Goal: Obtain resource: Download file/media

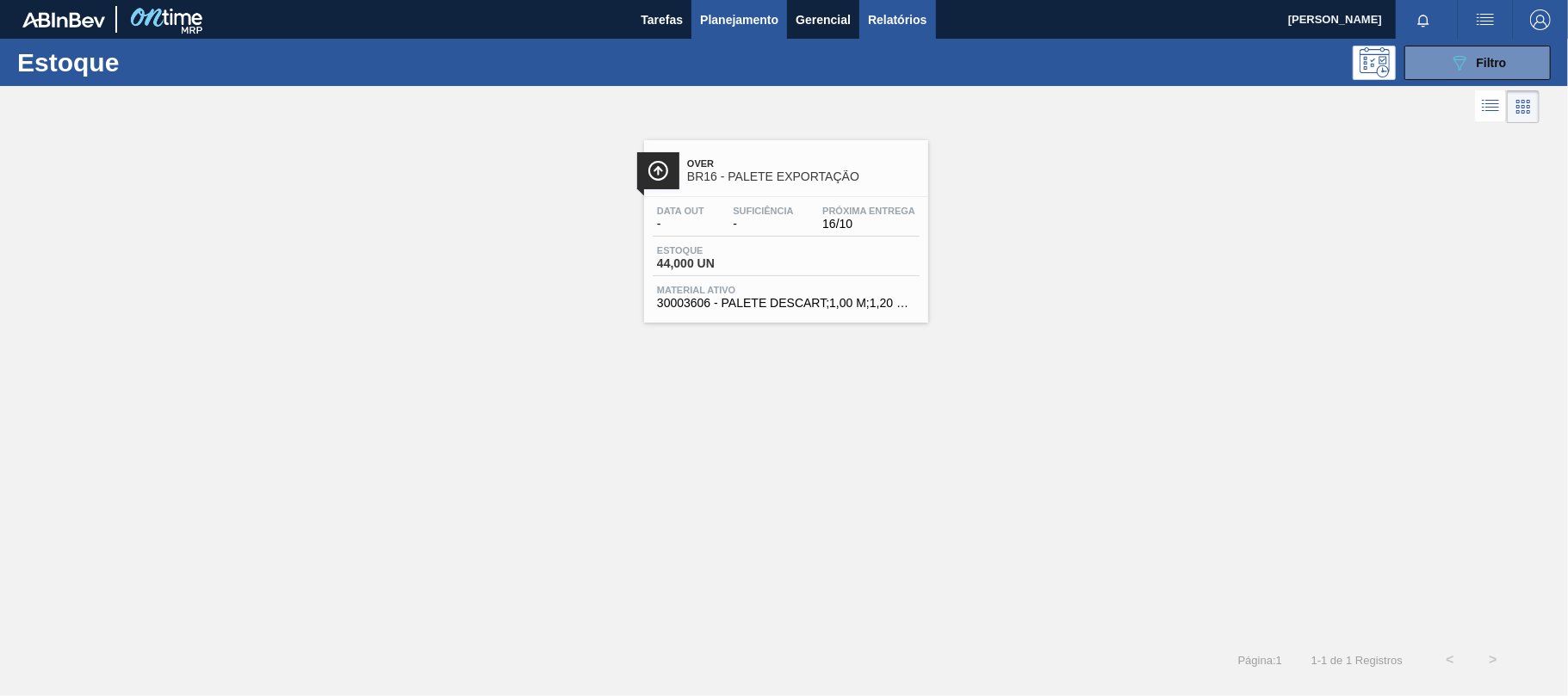
click at [895, 14] on span "Relatórios" at bounding box center [897, 19] width 59 height 21
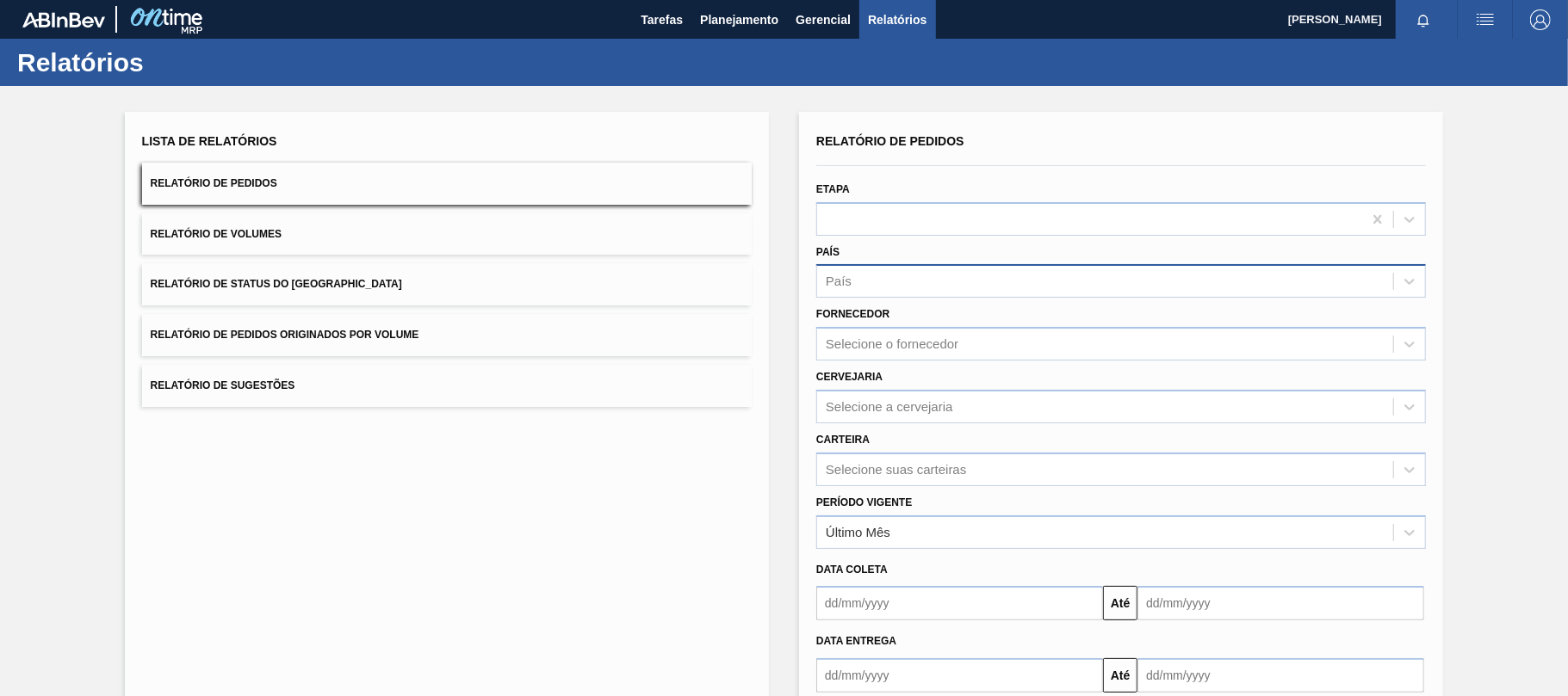
click at [875, 279] on div "País" at bounding box center [1105, 282] width 576 height 25
click at [876, 286] on div "País" at bounding box center [1105, 282] width 576 height 25
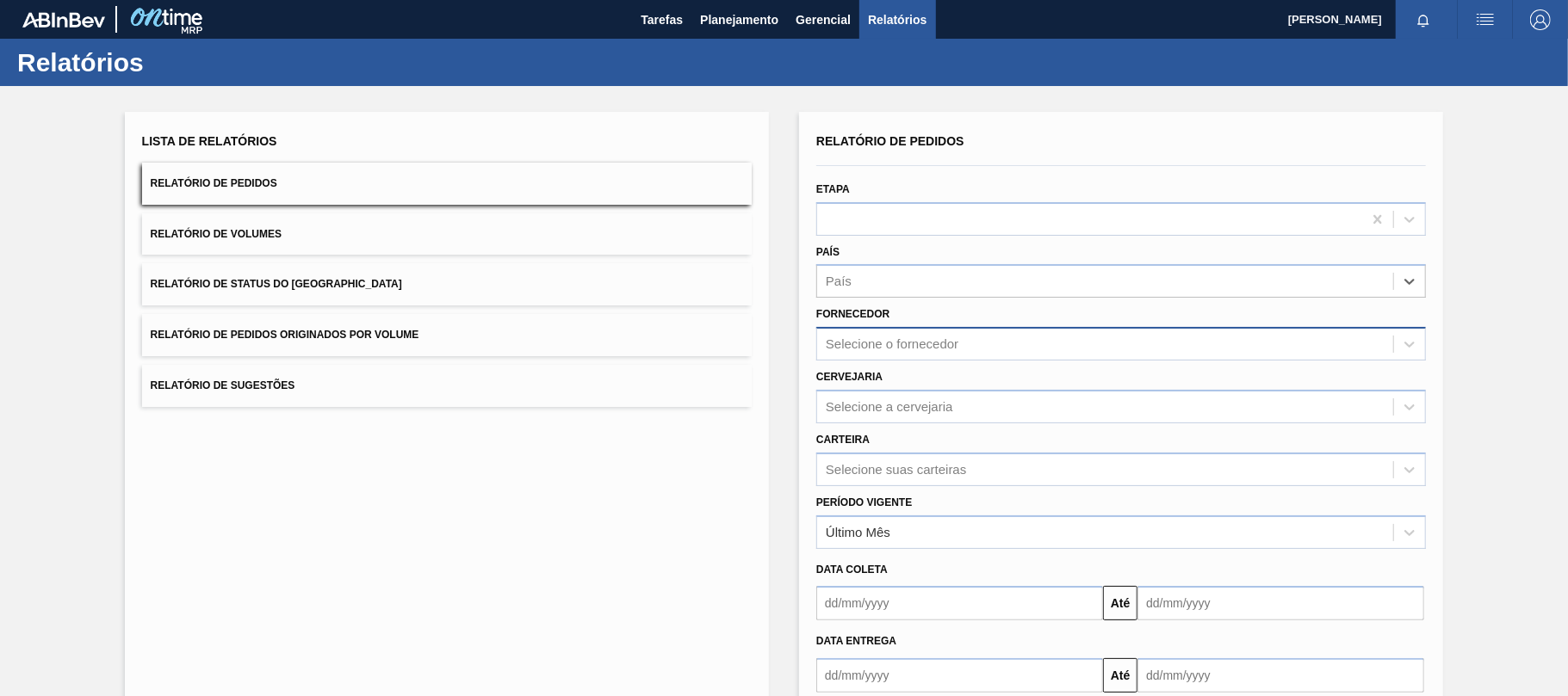
click at [883, 342] on div "Selecione o fornecedor" at bounding box center [892, 345] width 133 height 15
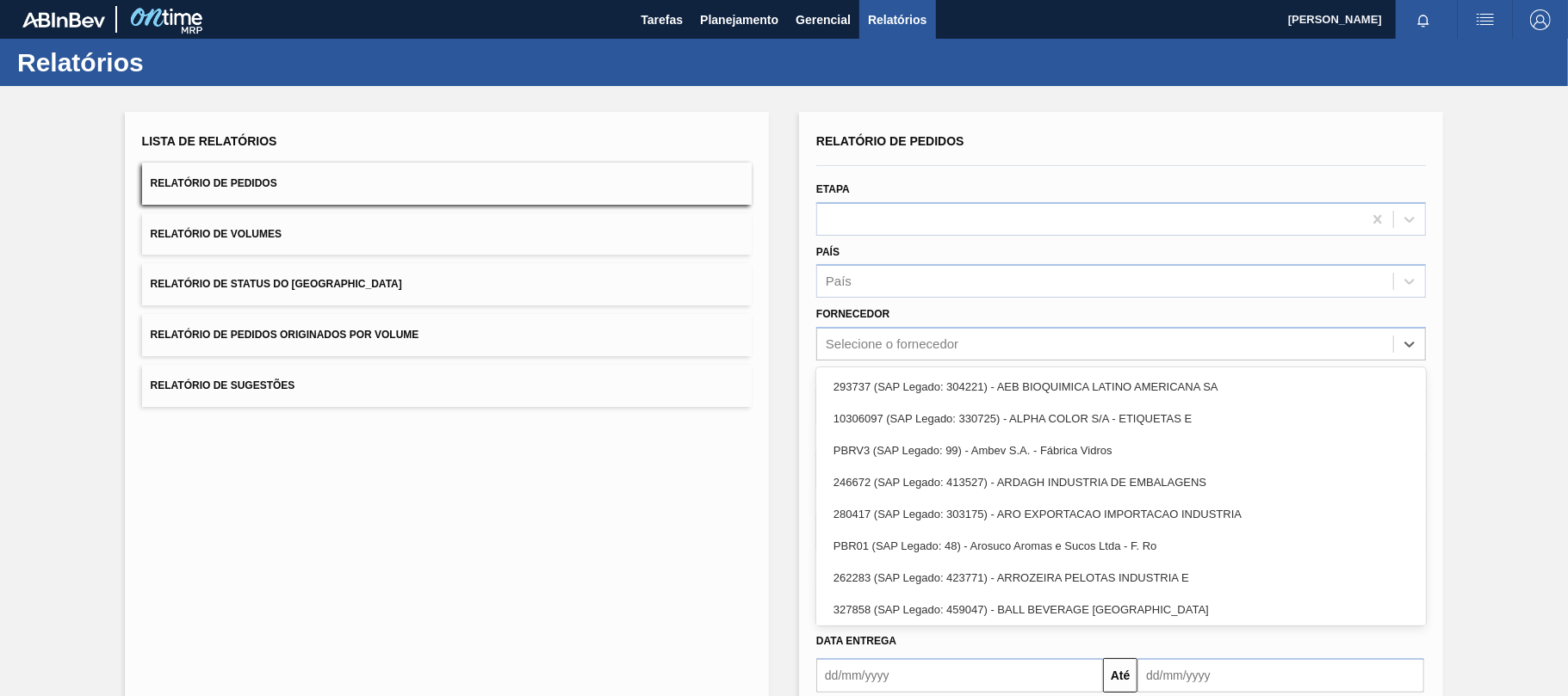
click at [866, 251] on div "País País" at bounding box center [1121, 270] width 609 height 59
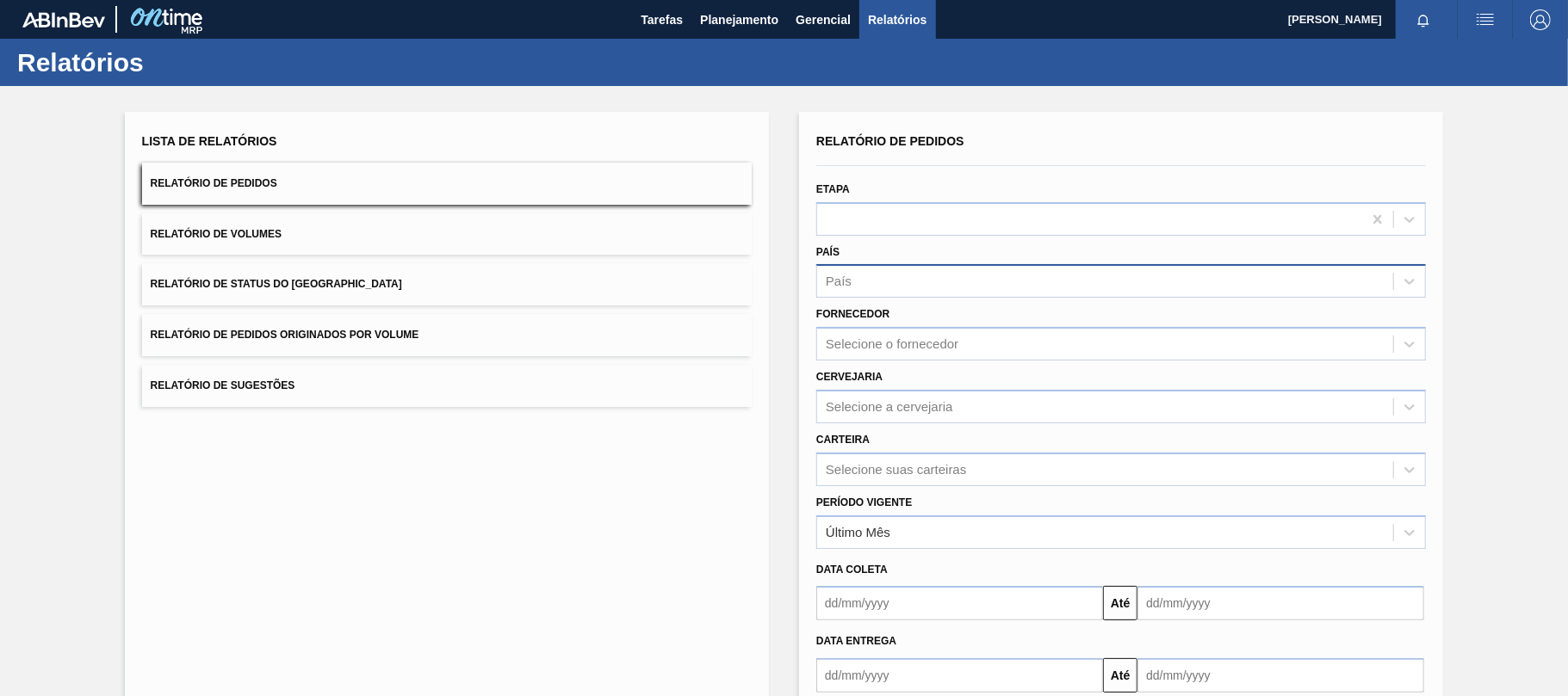
click at [873, 287] on div "País" at bounding box center [1105, 282] width 576 height 25
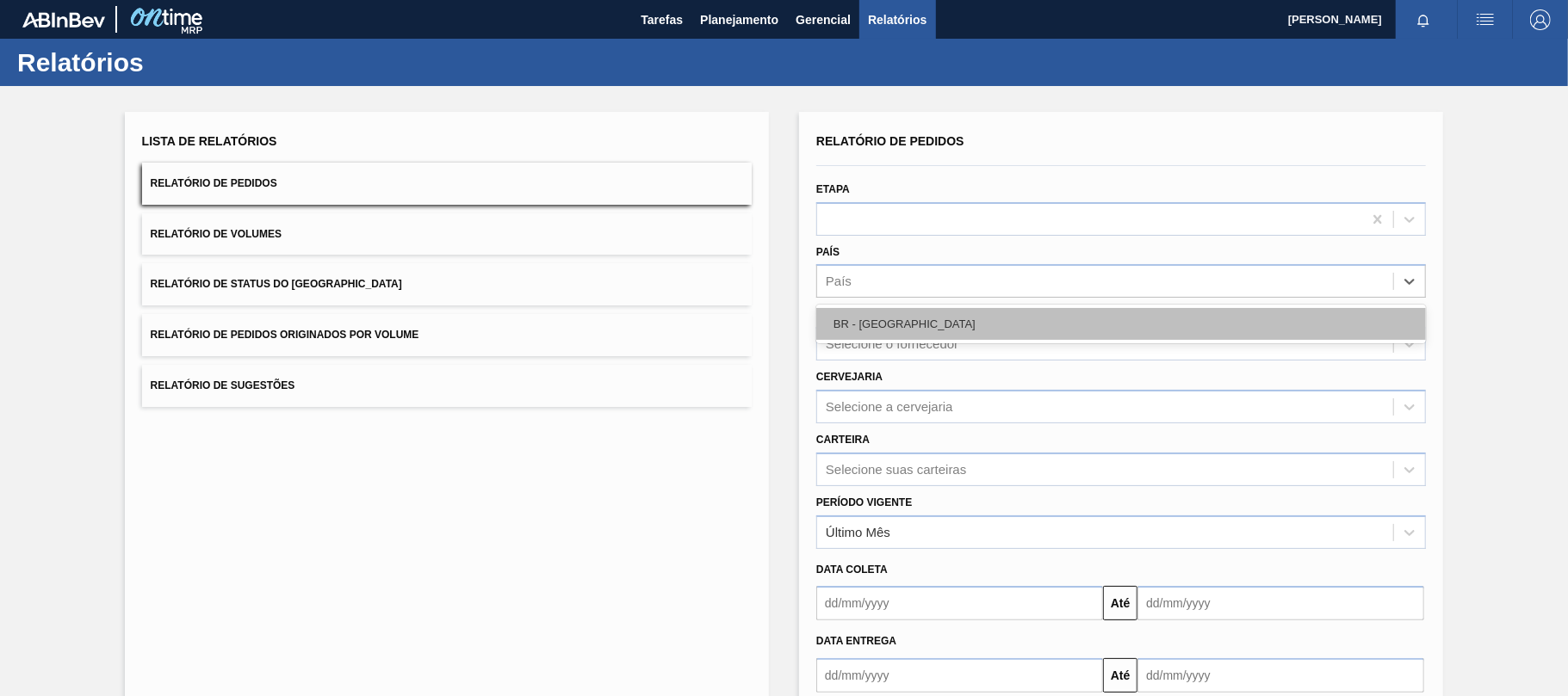
click at [870, 328] on div "BR - Brasil" at bounding box center [1121, 324] width 609 height 32
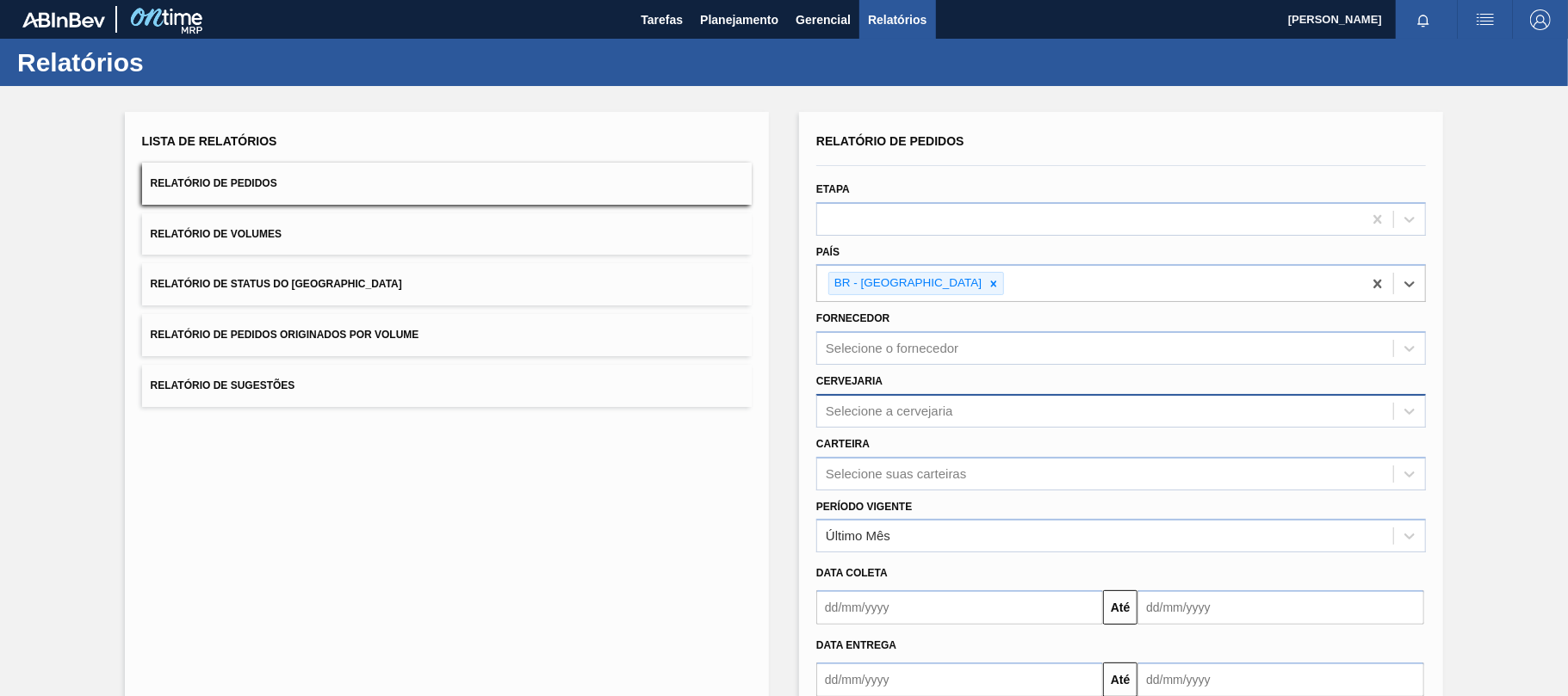
click at [874, 413] on div "Selecione a cervejaria" at bounding box center [889, 411] width 128 height 15
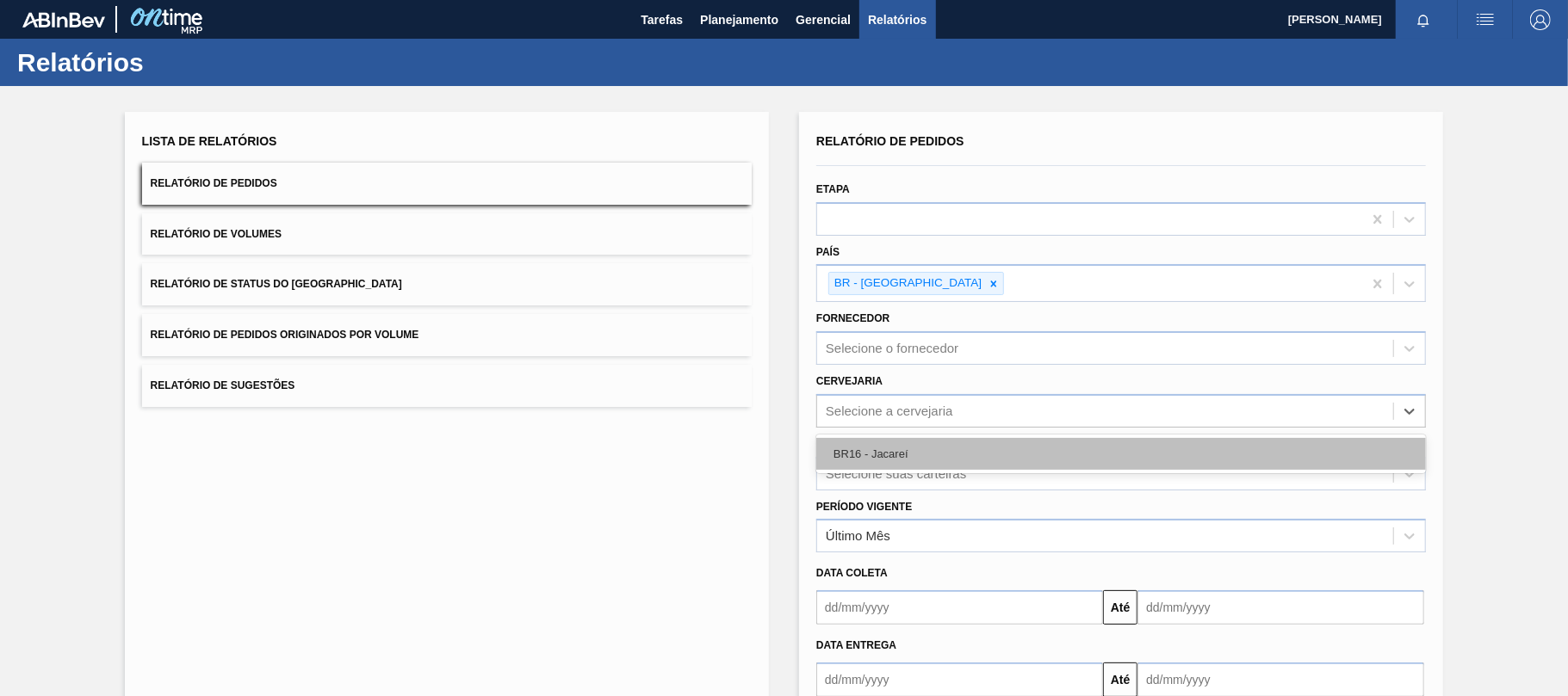
click at [876, 456] on div "BR16 - Jacareí" at bounding box center [1121, 454] width 609 height 32
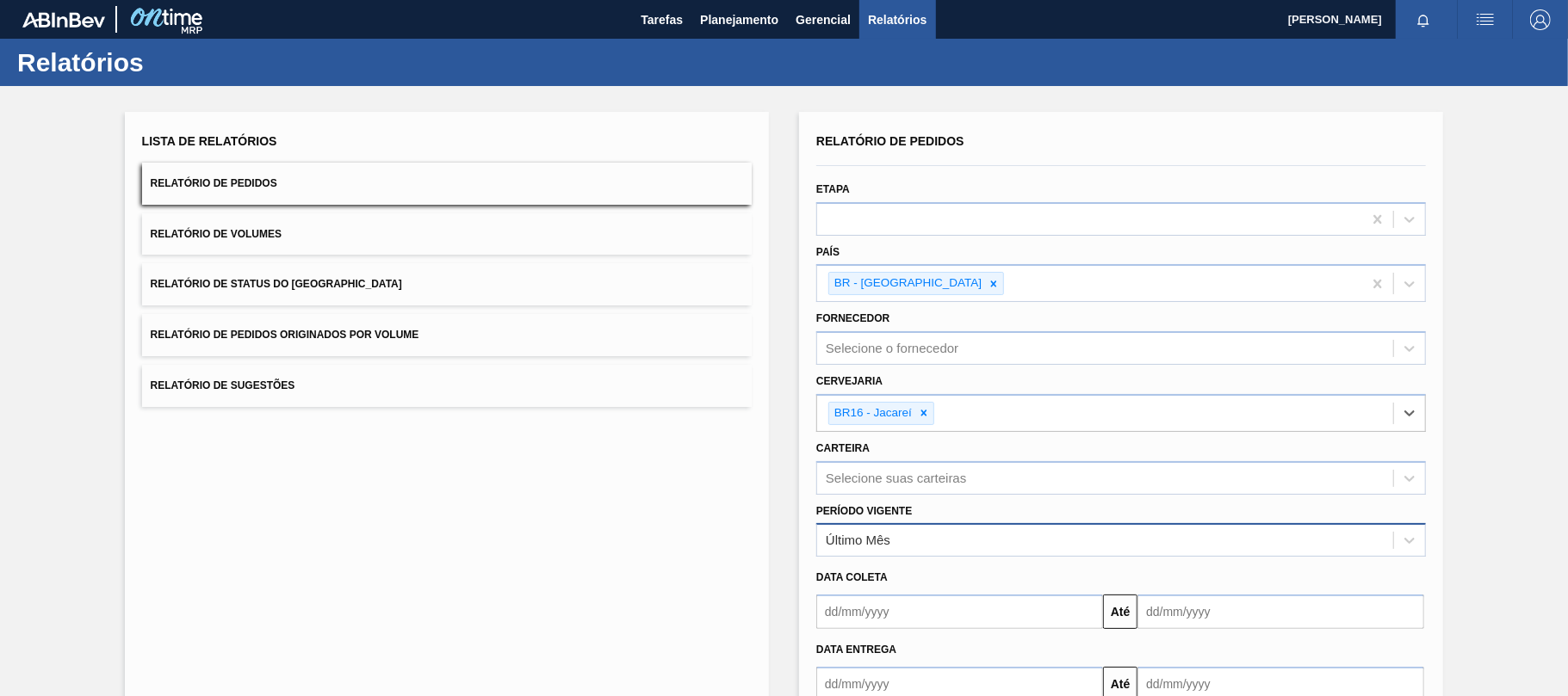
scroll to position [107, 0]
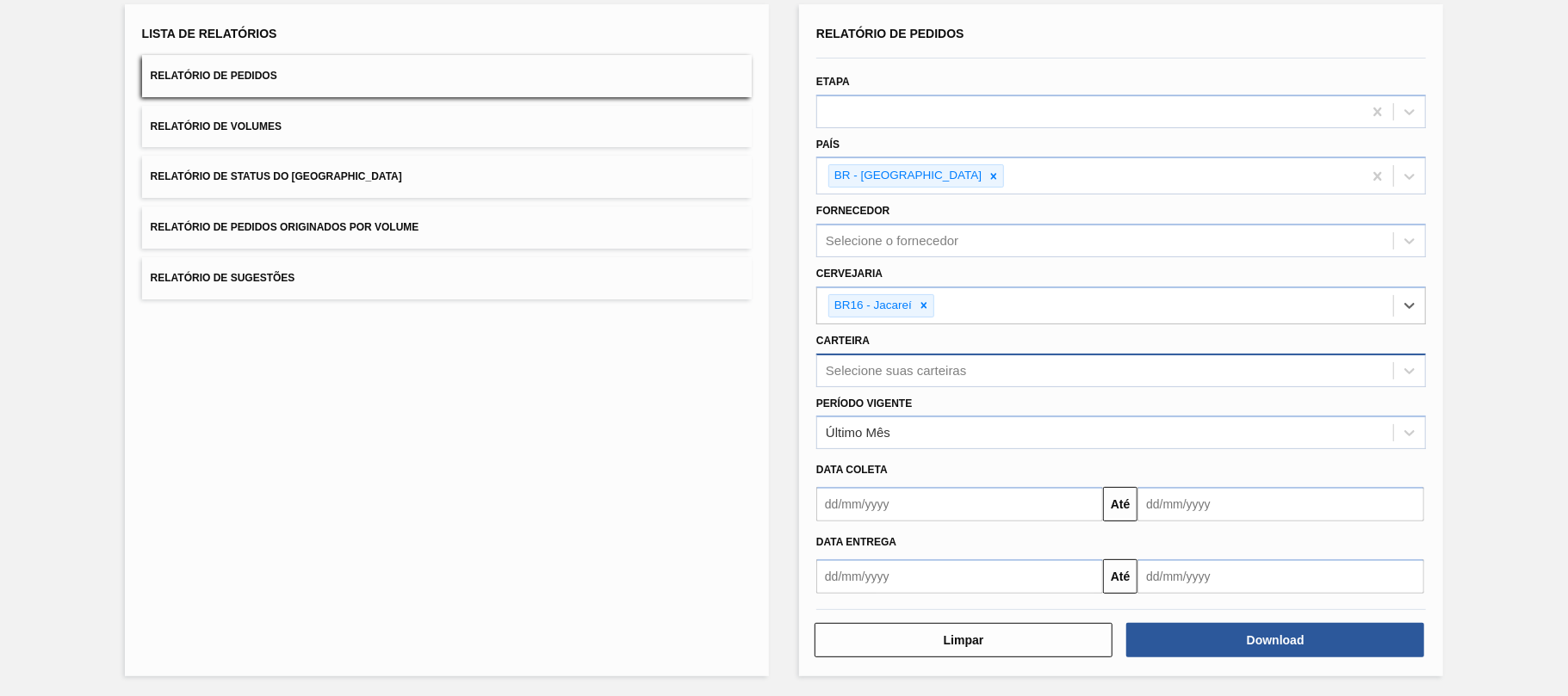
click at [872, 370] on div "Selecione suas carteiras" at bounding box center [895, 370] width 140 height 15
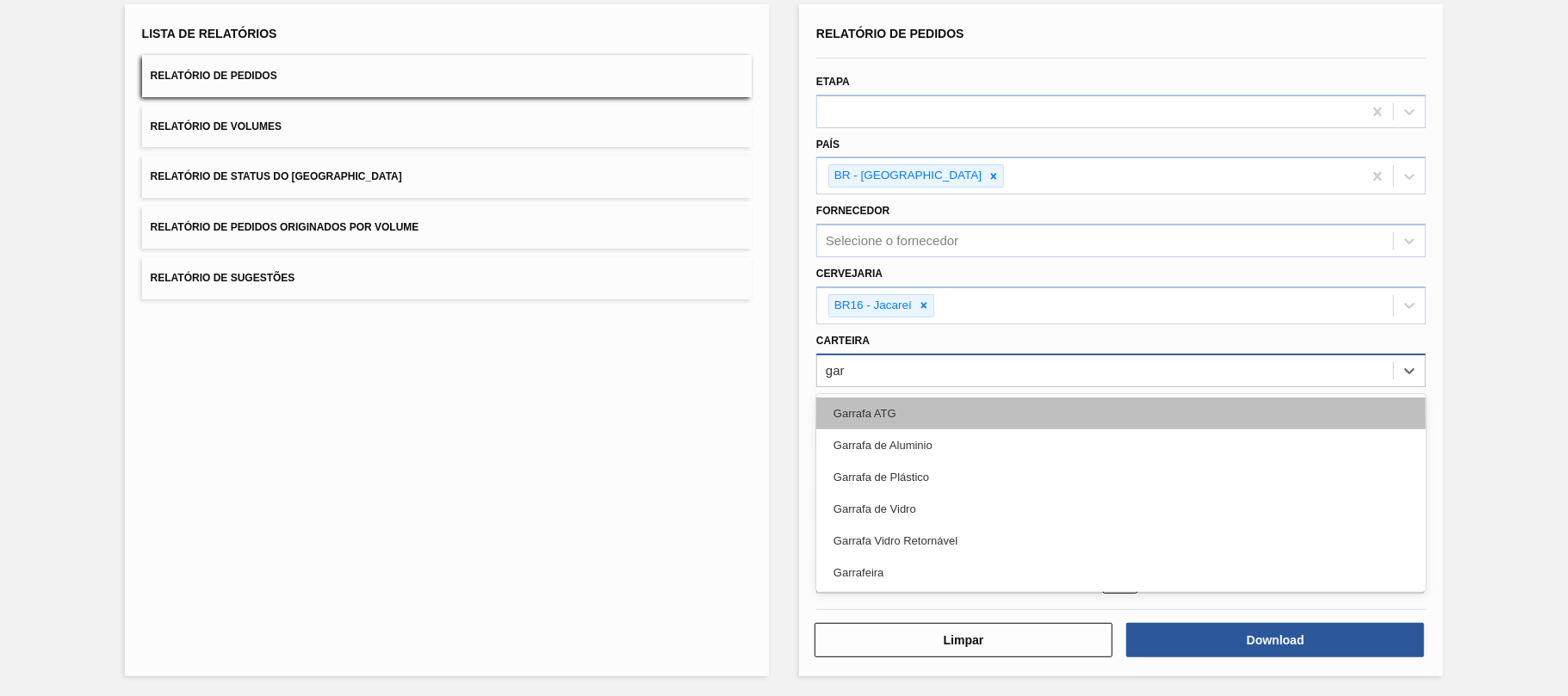
type input "garr"
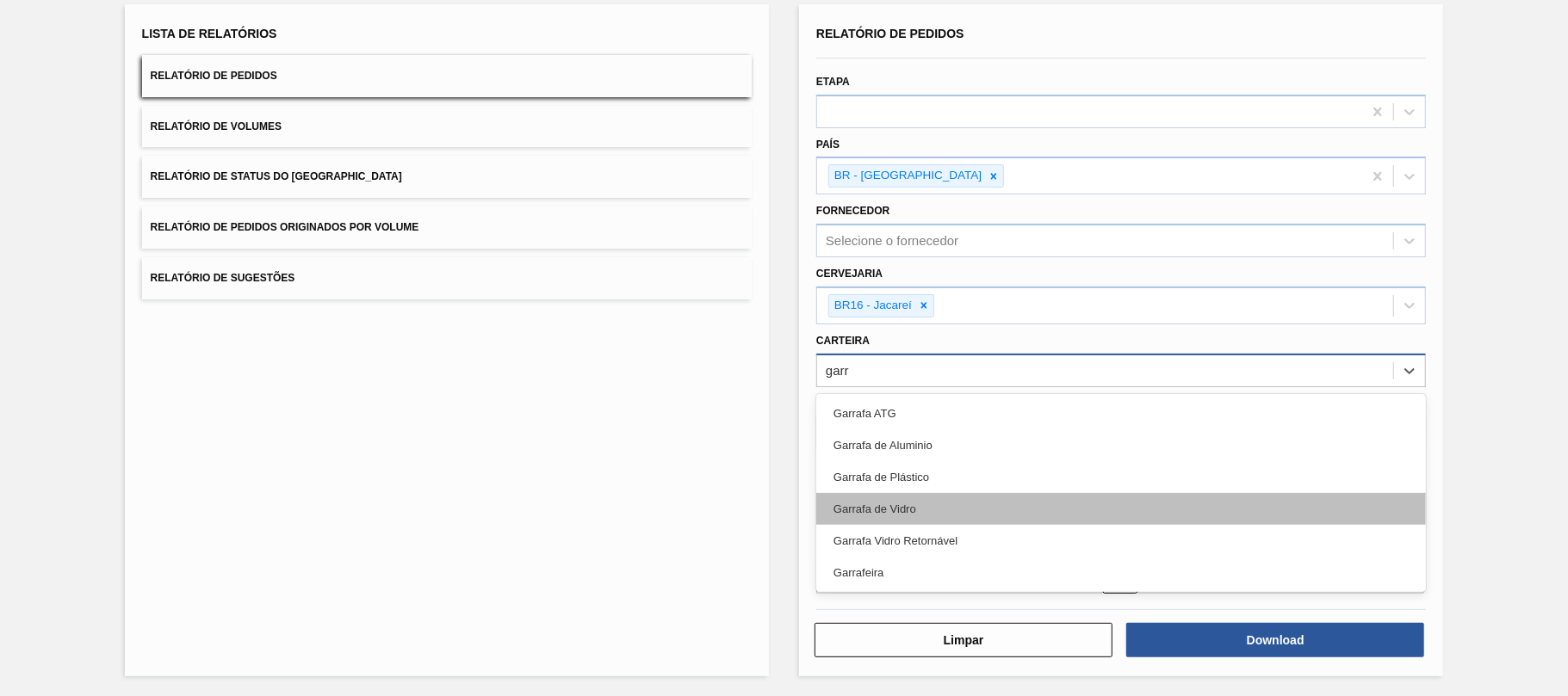
click at [954, 514] on div "Garrafa de Vidro" at bounding box center [1121, 509] width 609 height 32
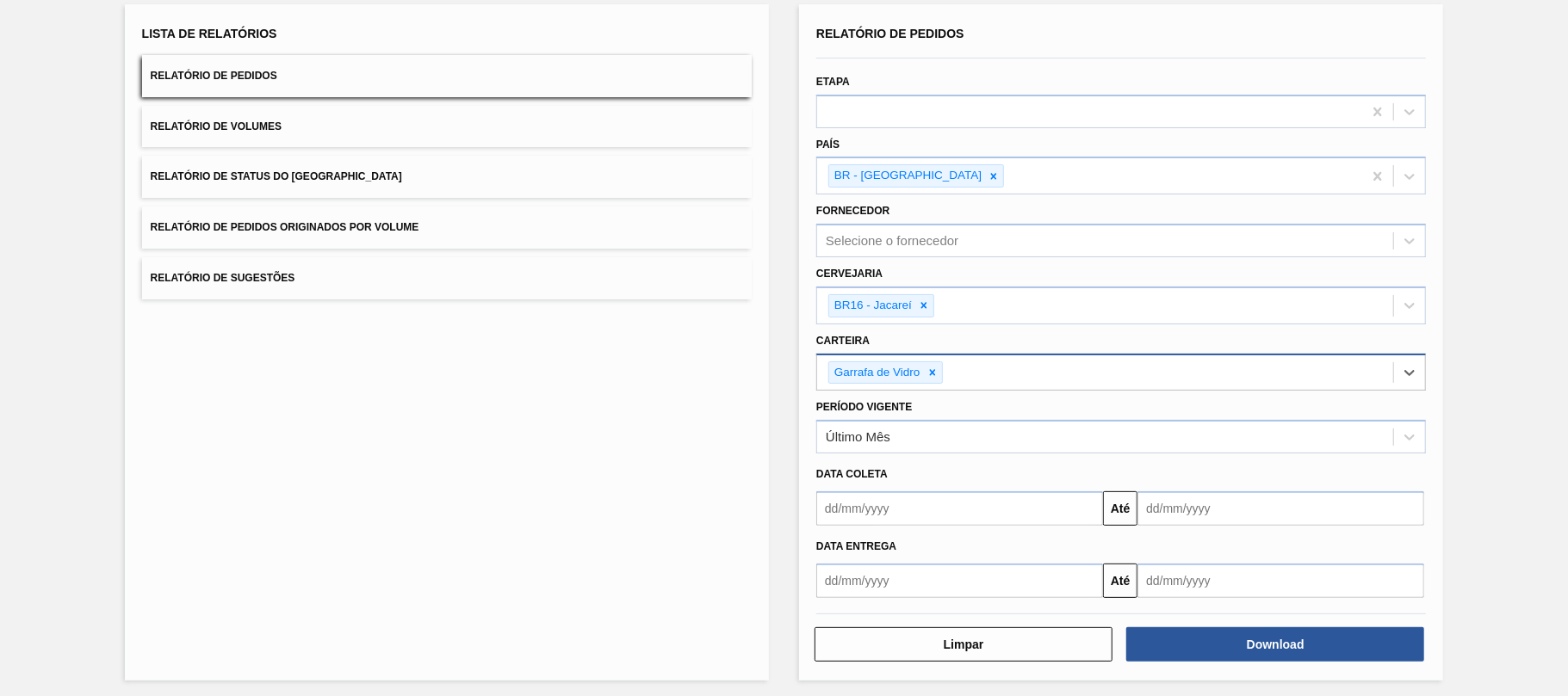
click at [862, 509] on input "text" at bounding box center [960, 509] width 286 height 35
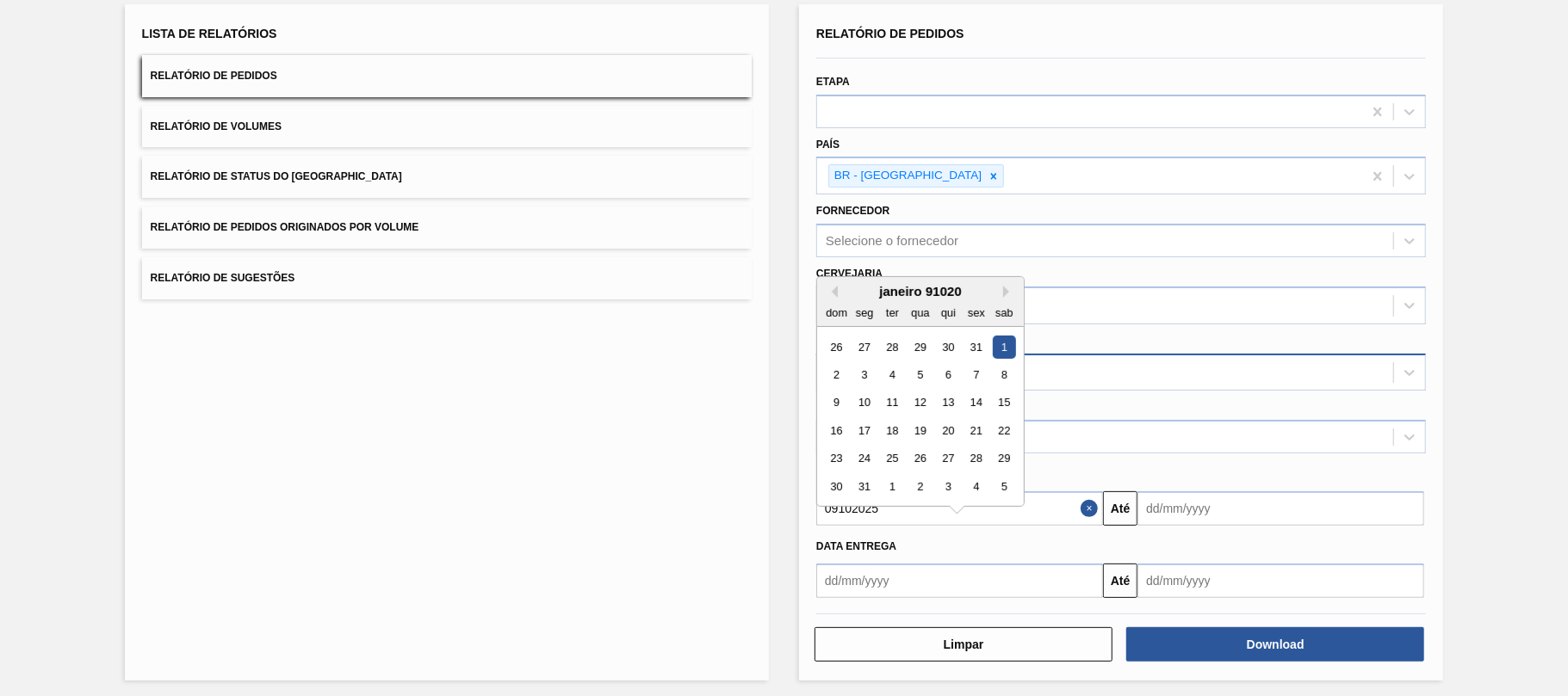
type input "09102025"
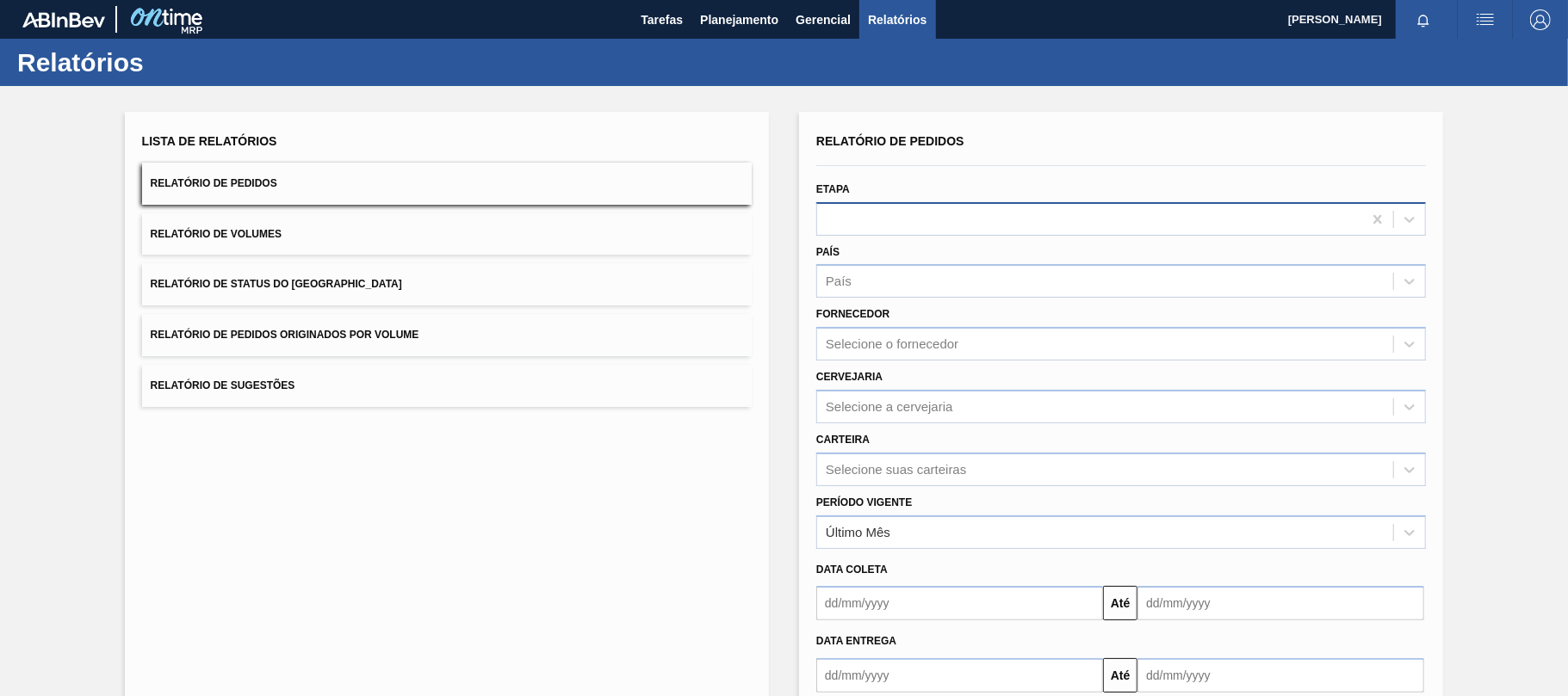
click at [866, 225] on div at bounding box center [1089, 218] width 545 height 25
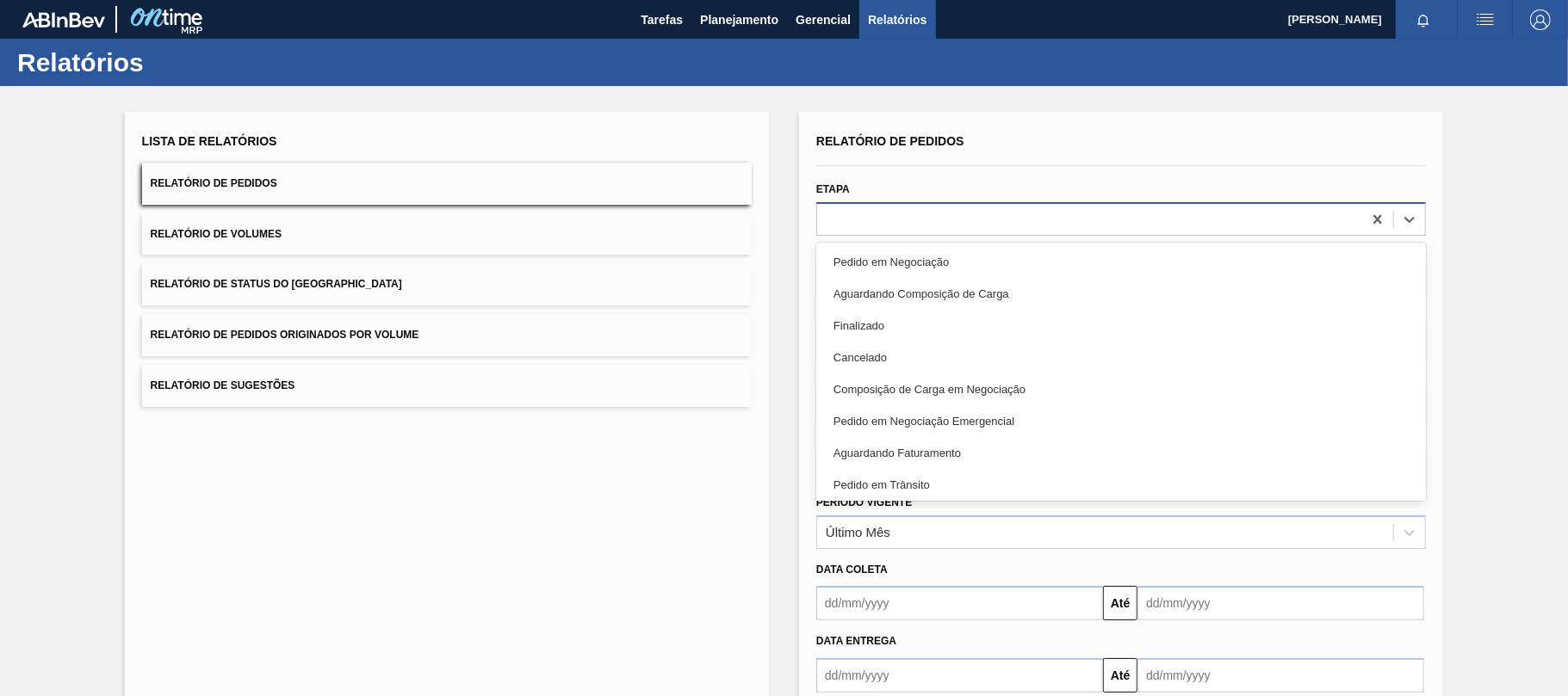
click at [888, 226] on div at bounding box center [1089, 218] width 545 height 25
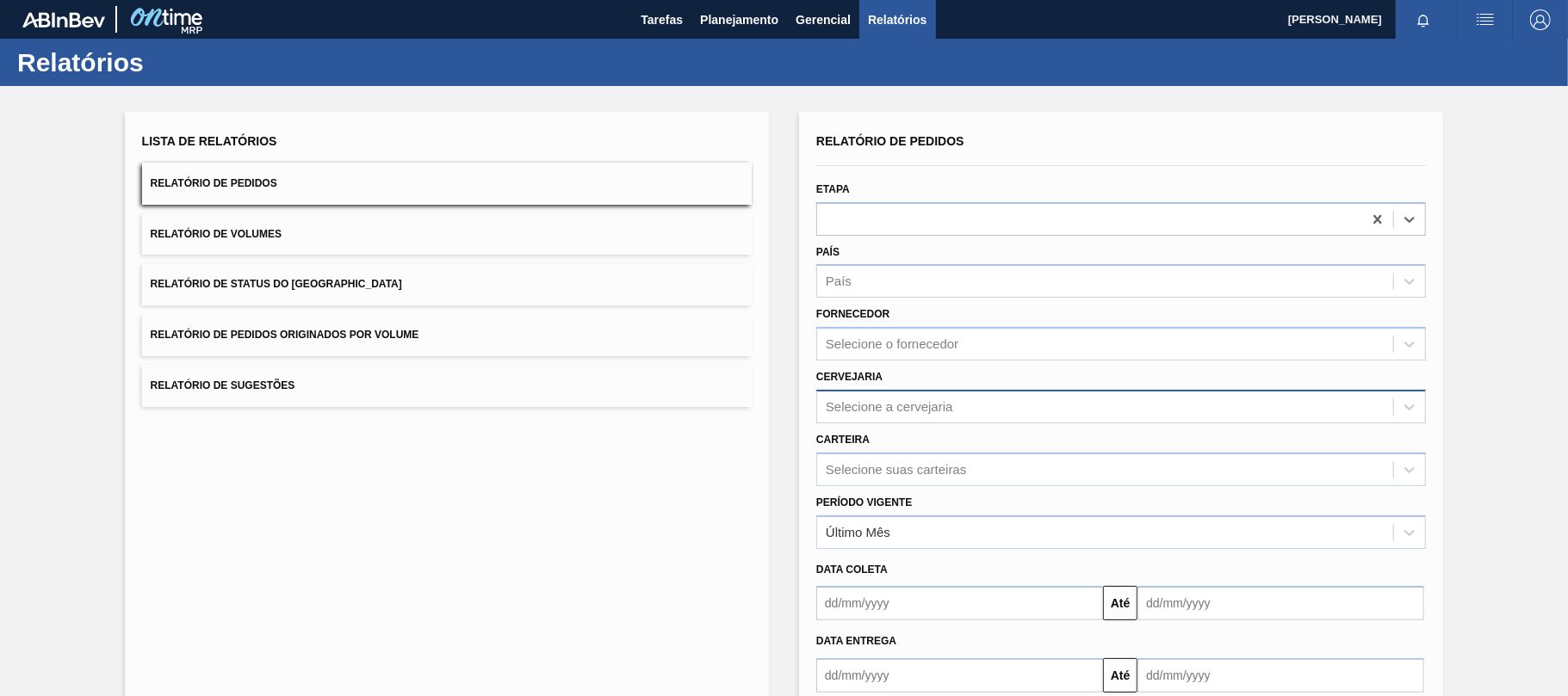
click at [884, 403] on div "Selecione a cervejaria" at bounding box center [889, 406] width 128 height 15
click at [874, 448] on div "BR16 - Jacareí" at bounding box center [1121, 449] width 609 height 32
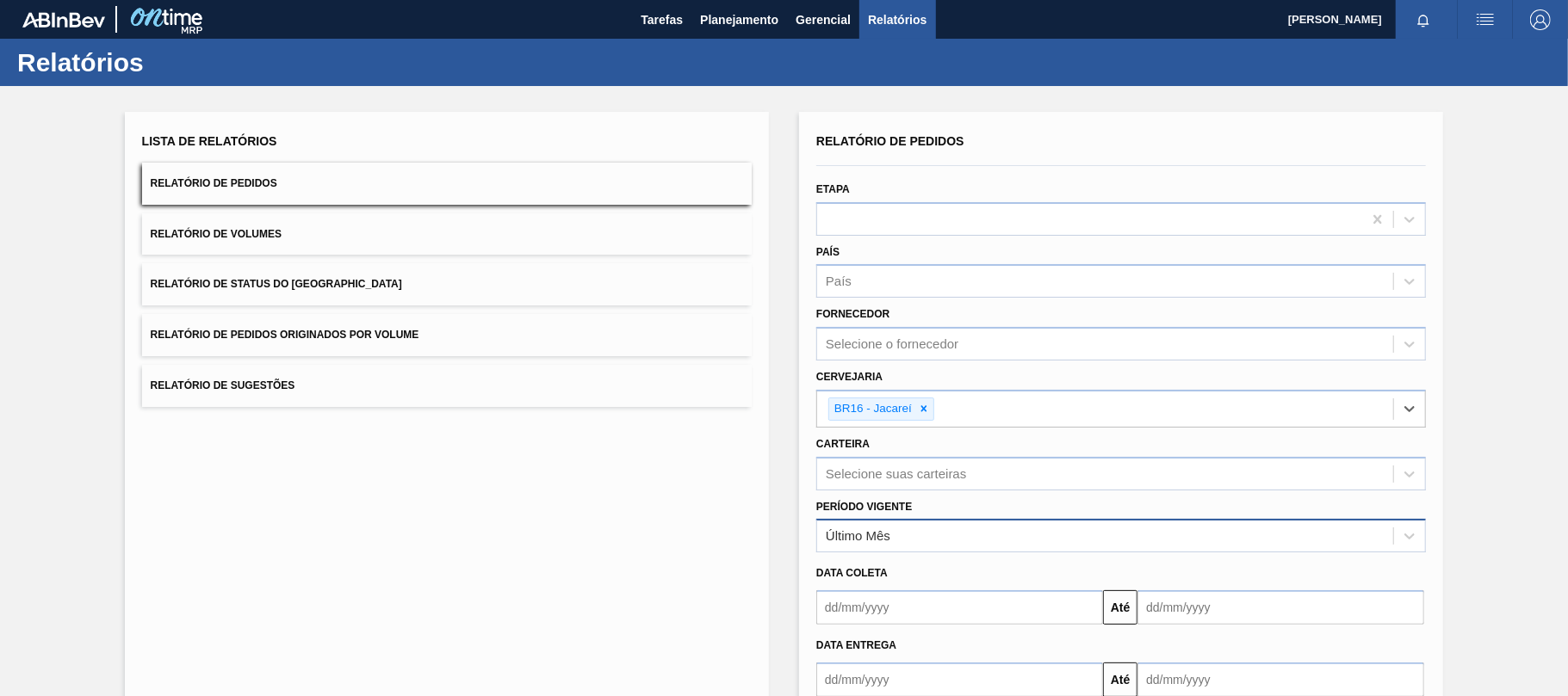
scroll to position [104, 0]
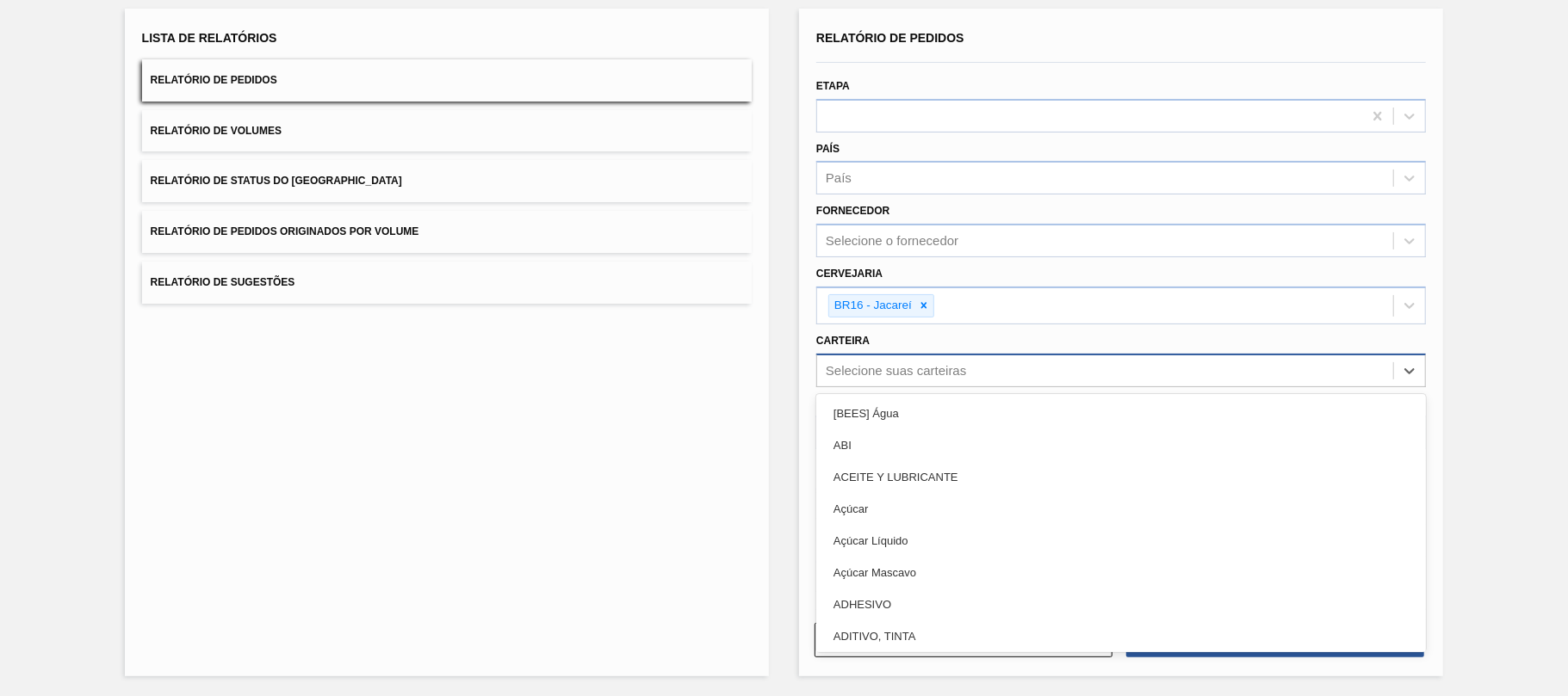
click at [879, 372] on div "Selecione suas carteiras" at bounding box center [895, 370] width 140 height 15
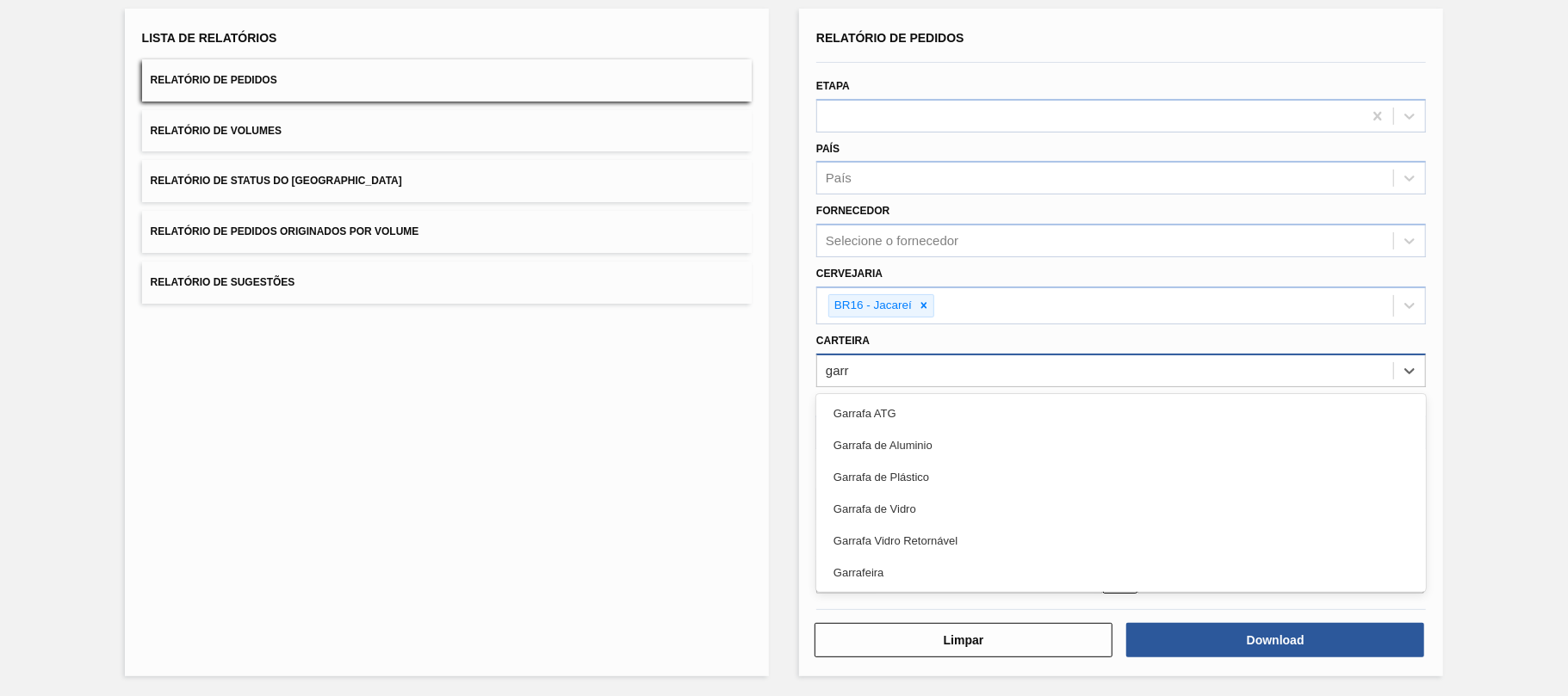
type input "garra"
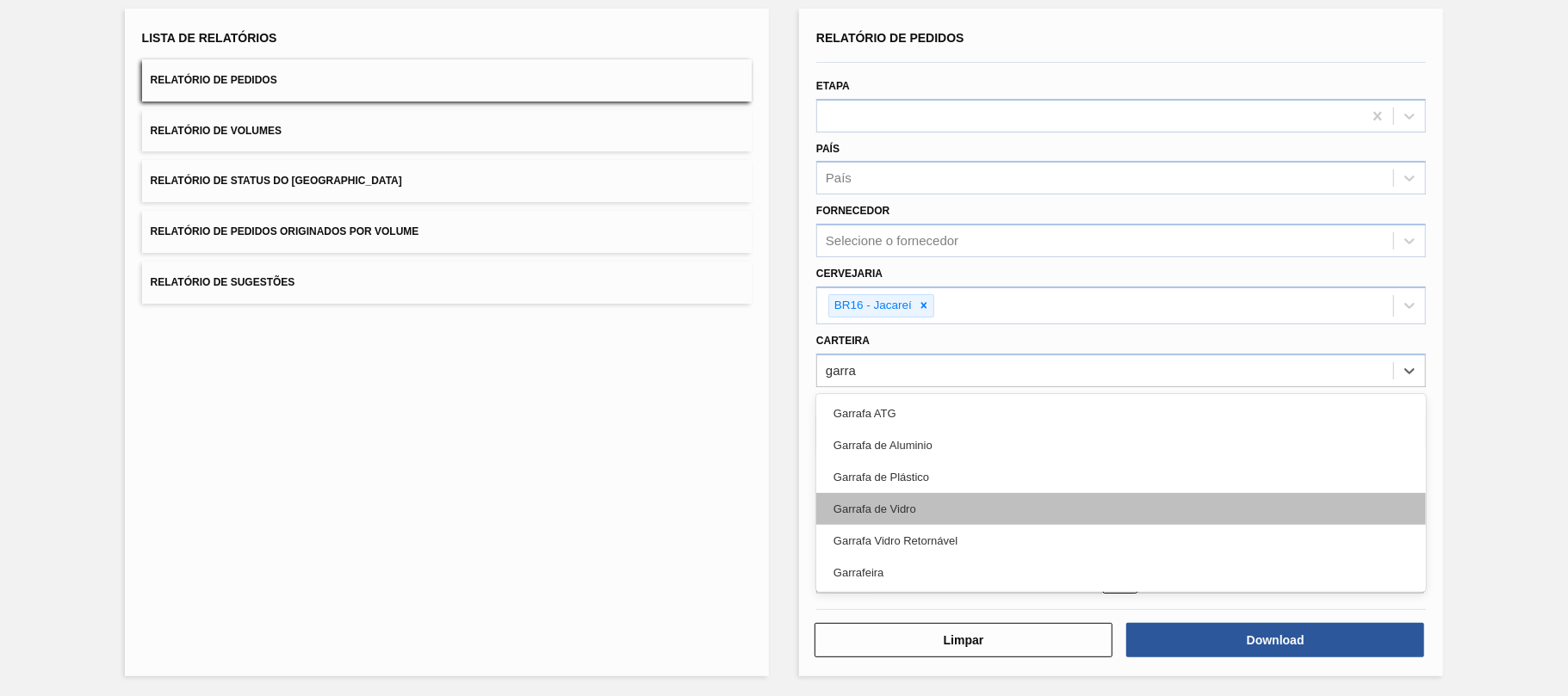
click at [966, 501] on div "Garrafa de Vidro" at bounding box center [1121, 509] width 609 height 32
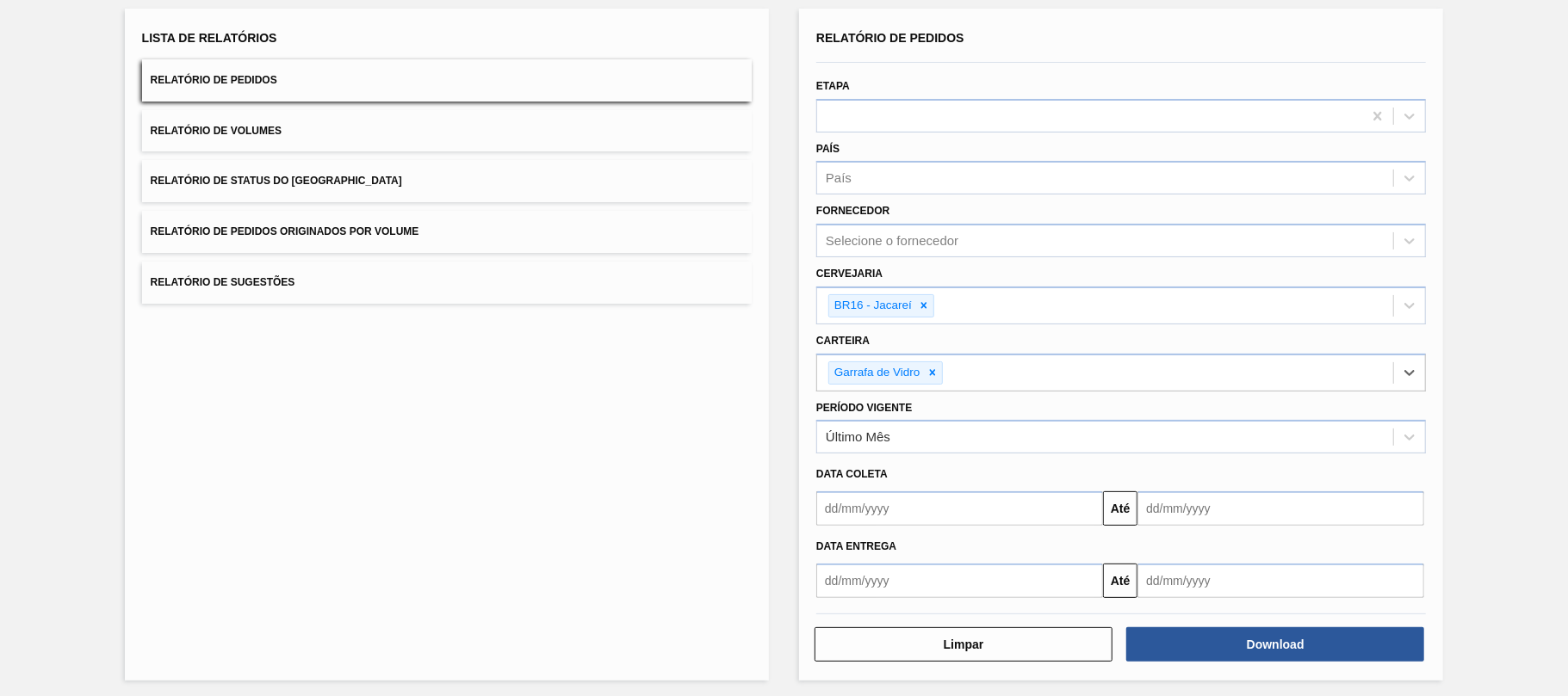
drag, startPoint x: 851, startPoint y: 509, endPoint x: 862, endPoint y: 500, distance: 14.2
click at [851, 504] on input "text" at bounding box center [960, 509] width 286 height 35
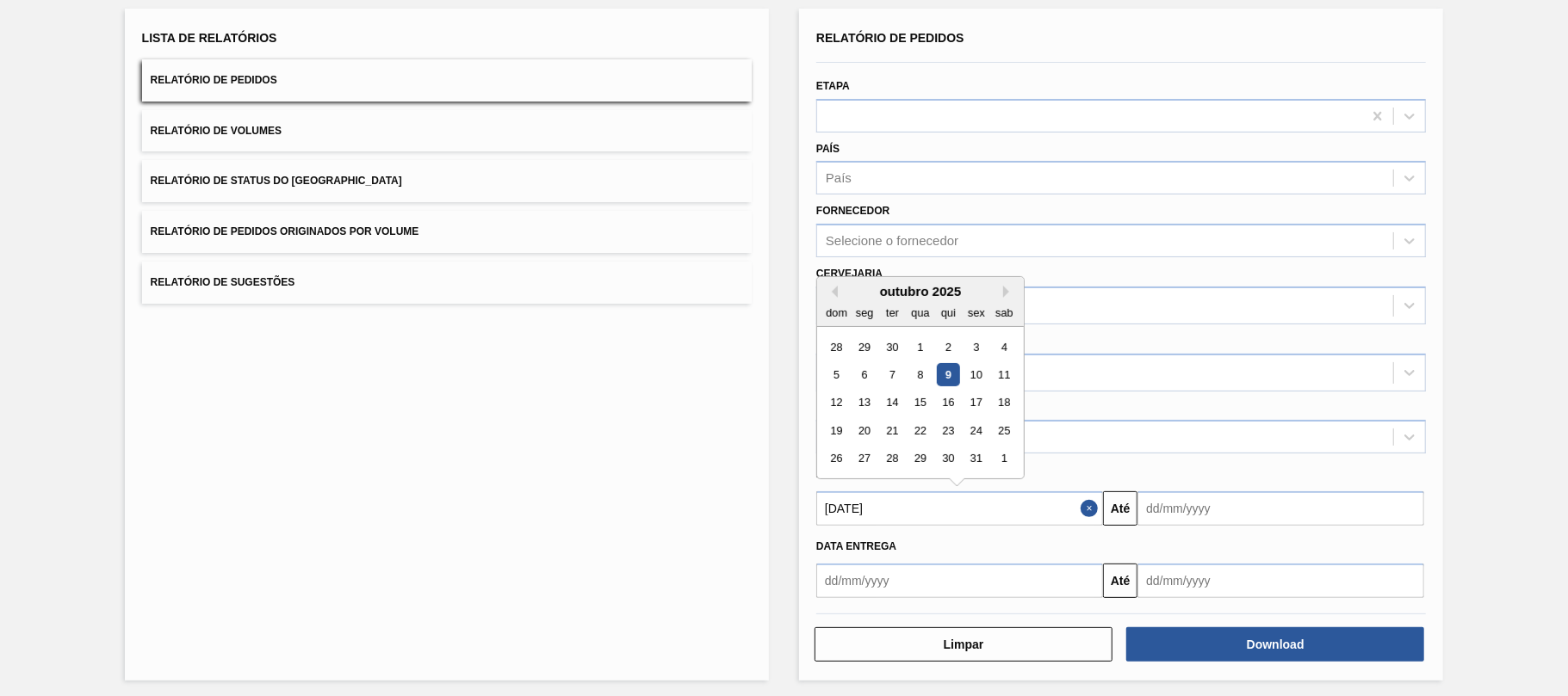
type input "09/10/2025"
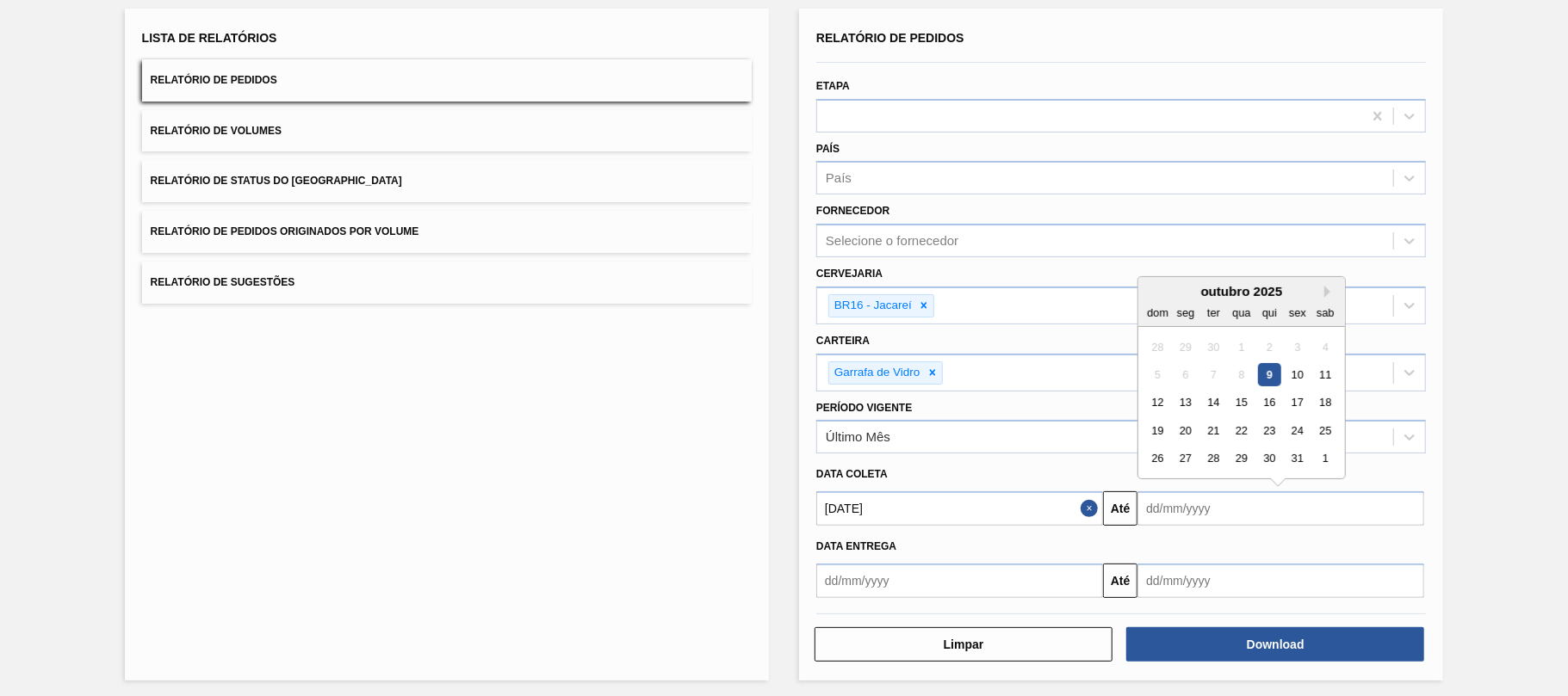
click at [1196, 503] on input "text" at bounding box center [1281, 509] width 286 height 35
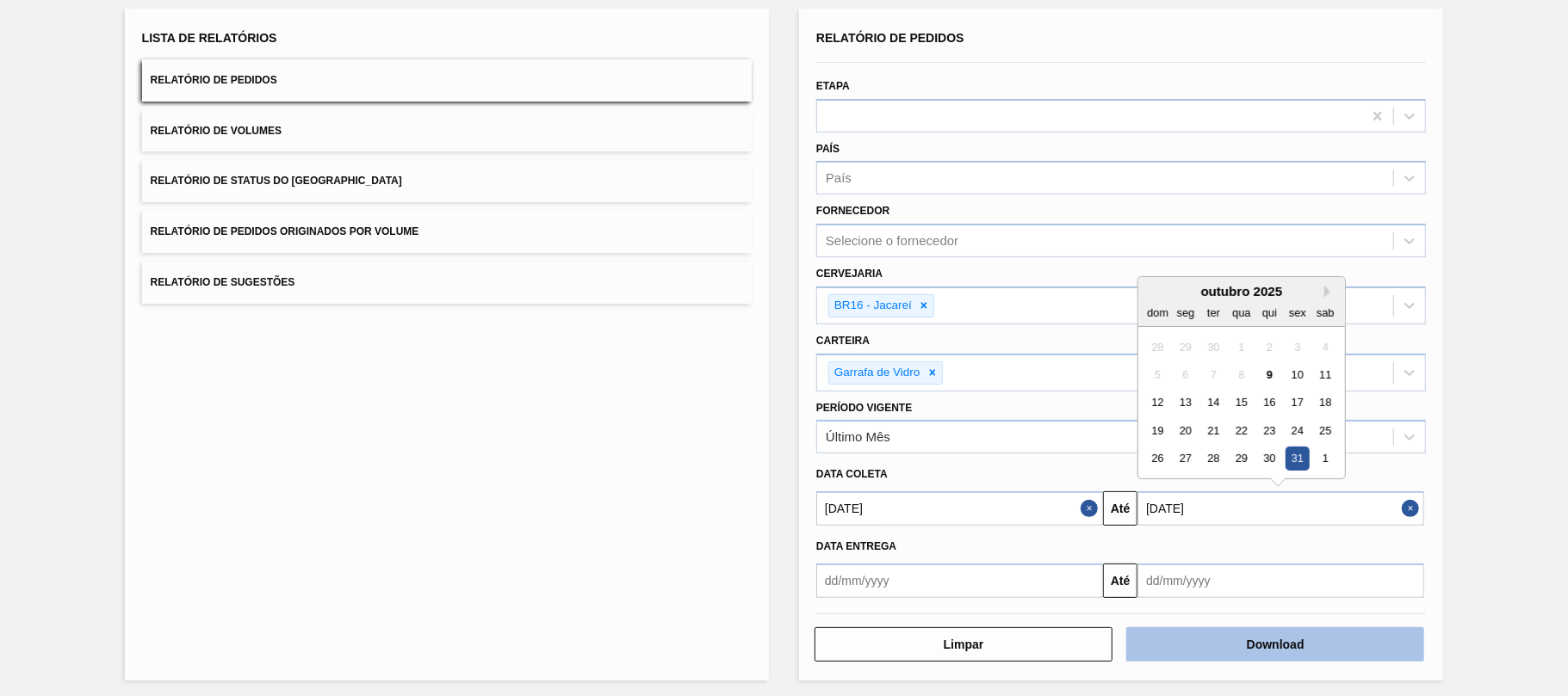
type input "31/10/2025"
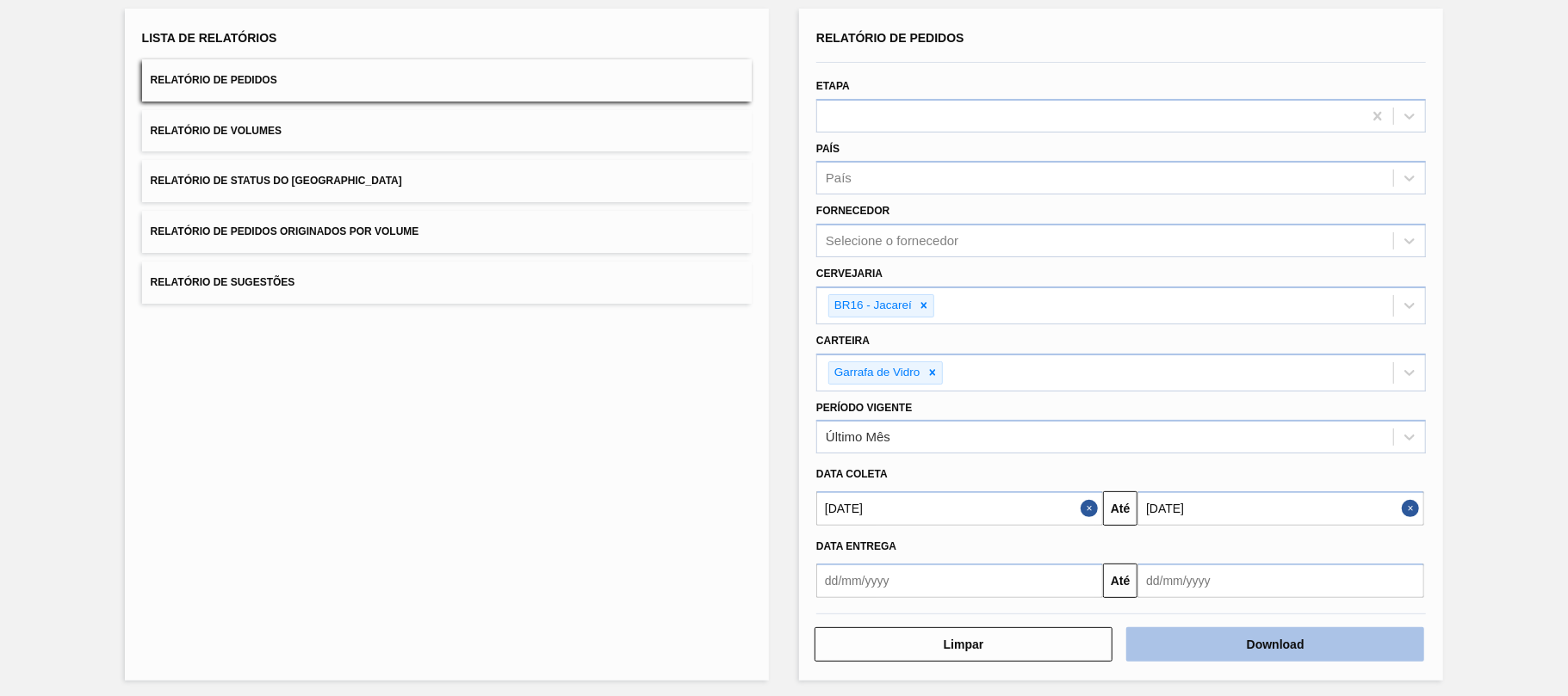
click at [1375, 637] on button "Download" at bounding box center [1274, 645] width 298 height 35
